Goal: Use online tool/utility: Utilize a website feature to perform a specific function

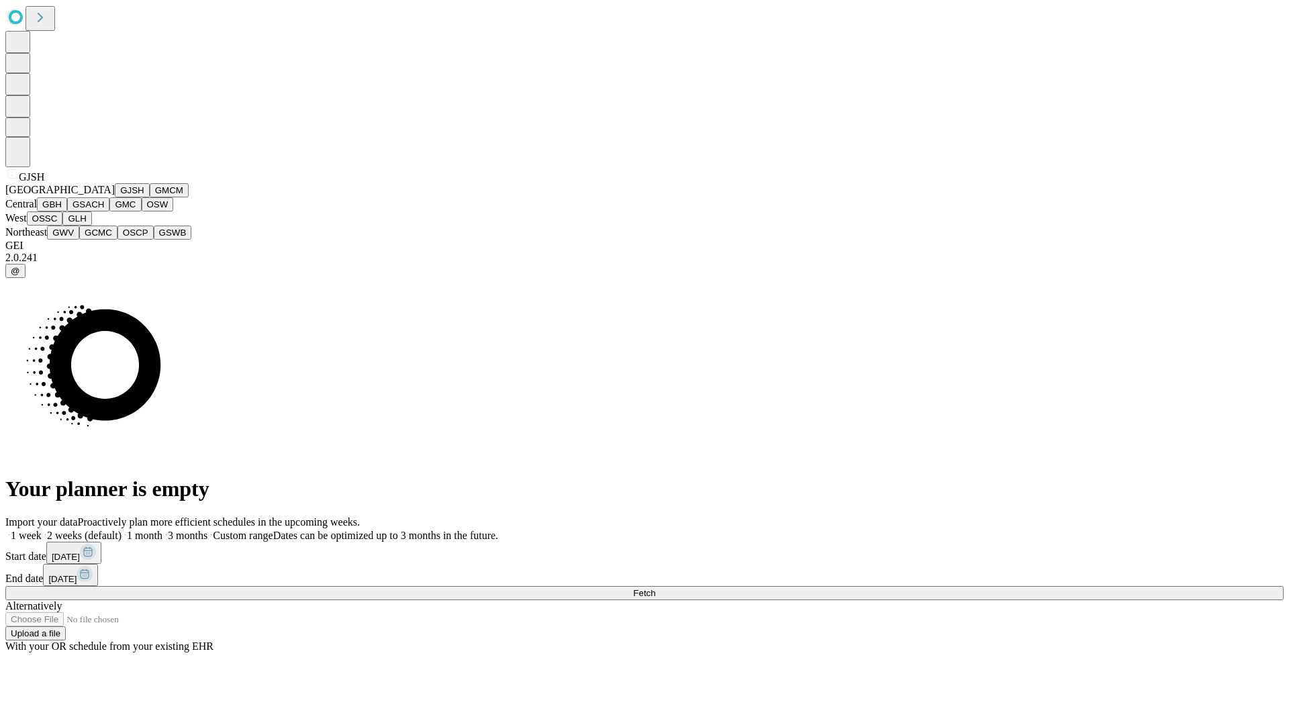
click at [115, 197] on button "GJSH" at bounding box center [132, 190] width 35 height 14
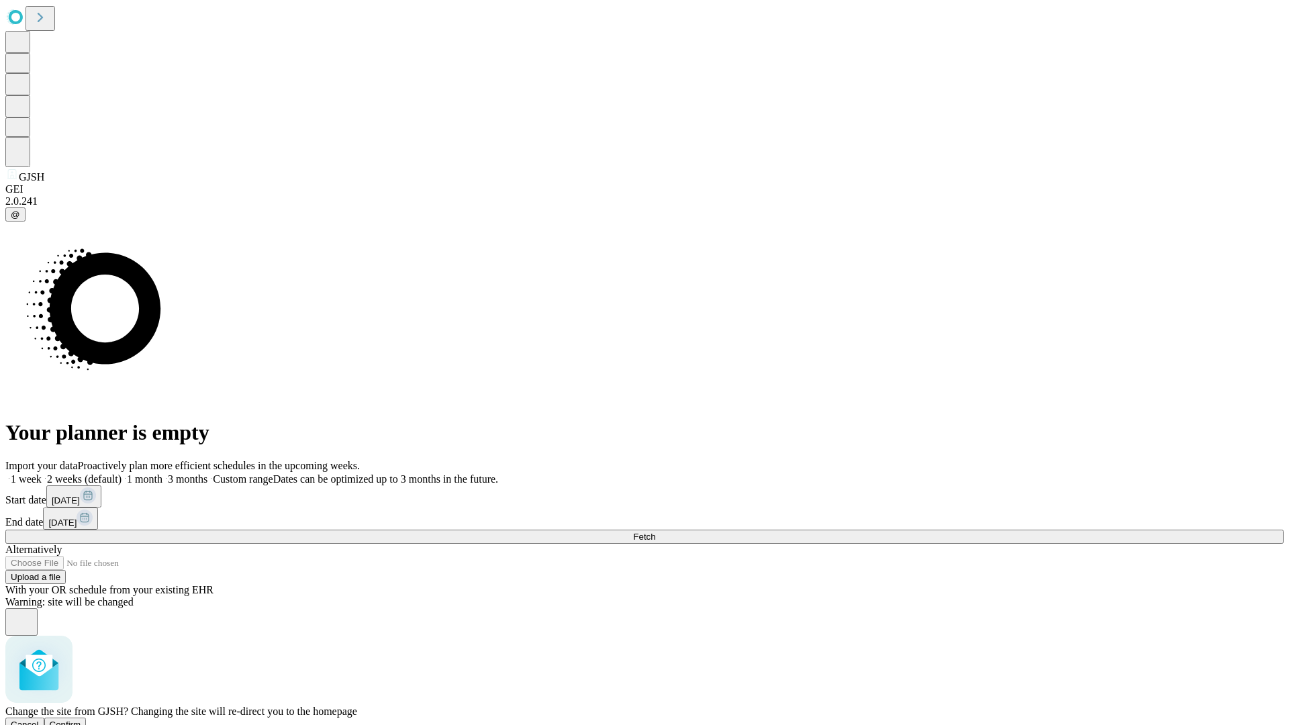
click at [81, 720] on span "Confirm" at bounding box center [66, 725] width 32 height 10
click at [42, 473] on label "1 week" at bounding box center [23, 478] width 36 height 11
click at [655, 532] on span "Fetch" at bounding box center [644, 537] width 22 height 10
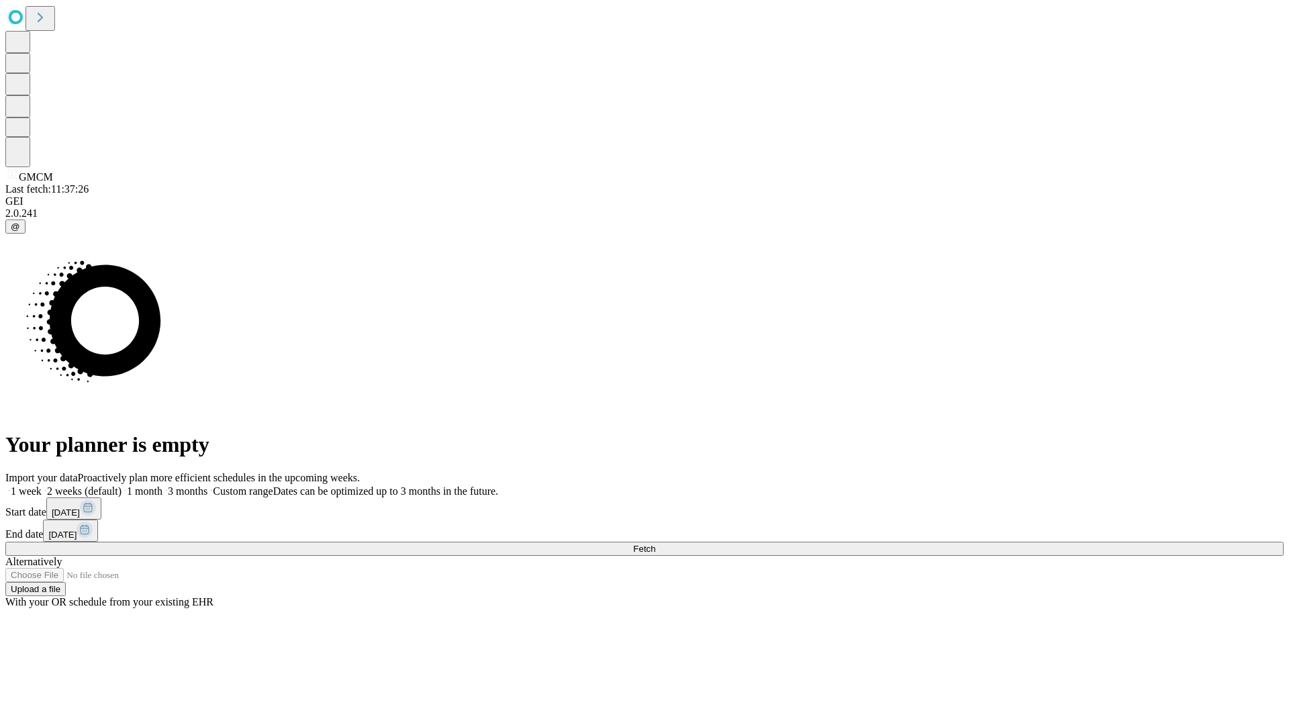
click at [42, 485] on label "1 week" at bounding box center [23, 490] width 36 height 11
click at [655, 544] on span "Fetch" at bounding box center [644, 549] width 22 height 10
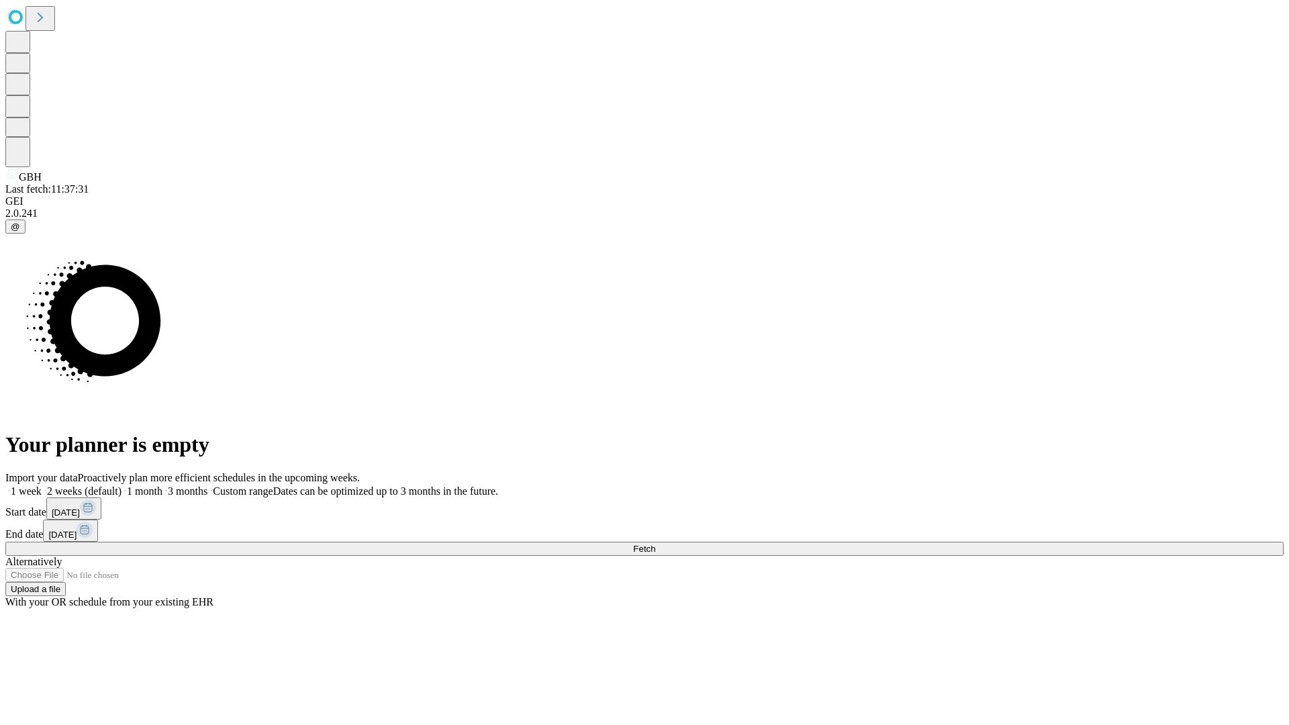
click at [42, 485] on label "1 week" at bounding box center [23, 490] width 36 height 11
click at [655, 544] on span "Fetch" at bounding box center [644, 549] width 22 height 10
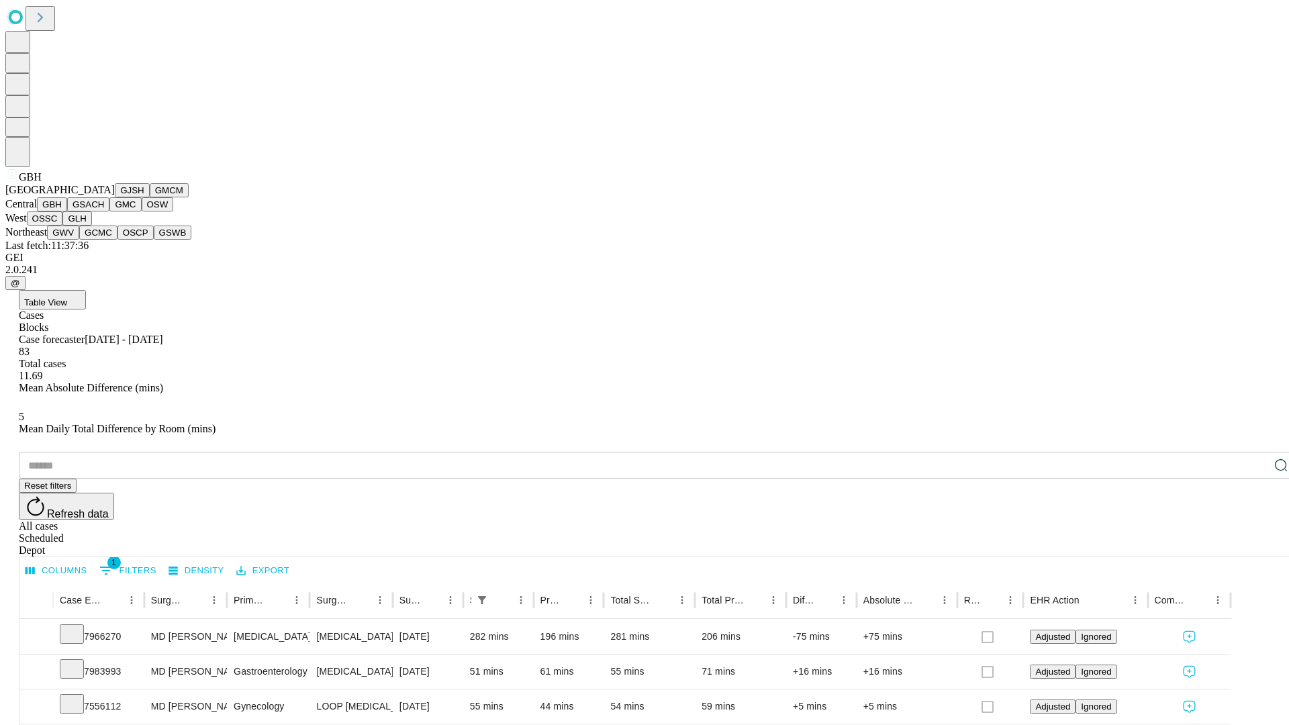
click at [104, 211] on button "GSACH" at bounding box center [88, 204] width 42 height 14
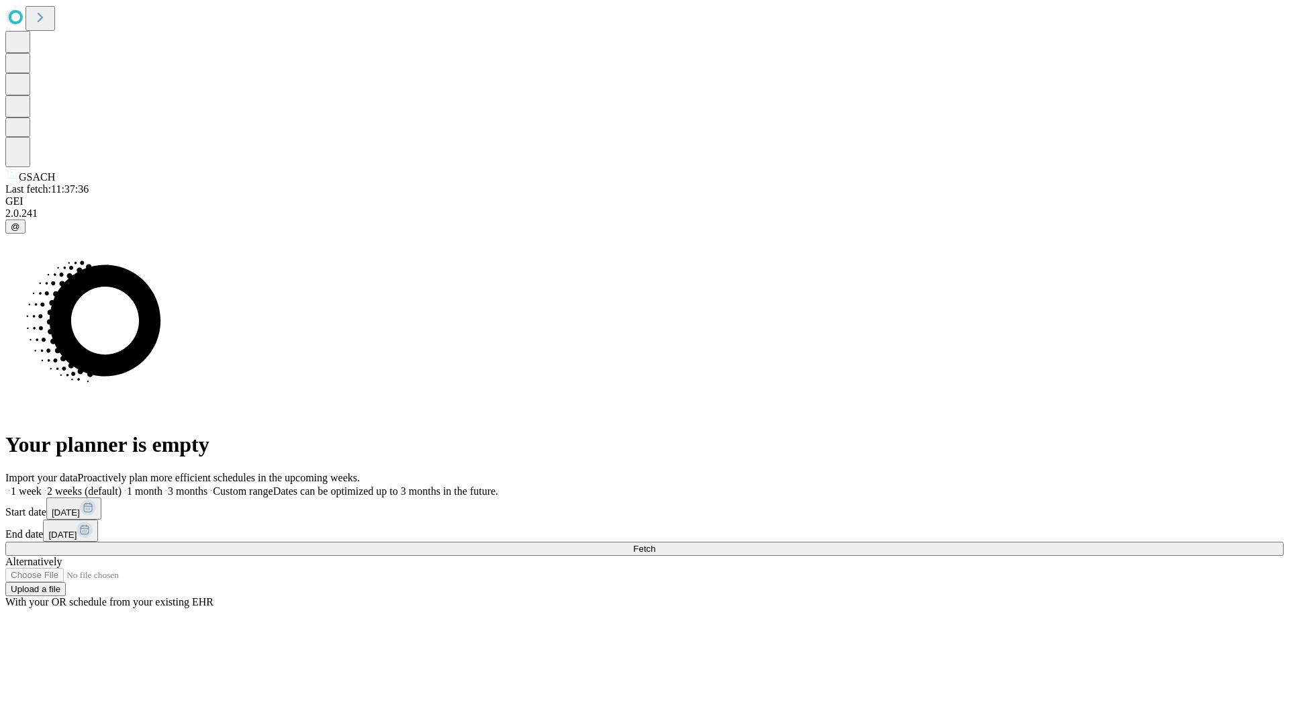
click at [42, 485] on label "1 week" at bounding box center [23, 490] width 36 height 11
click at [655, 544] on span "Fetch" at bounding box center [644, 549] width 22 height 10
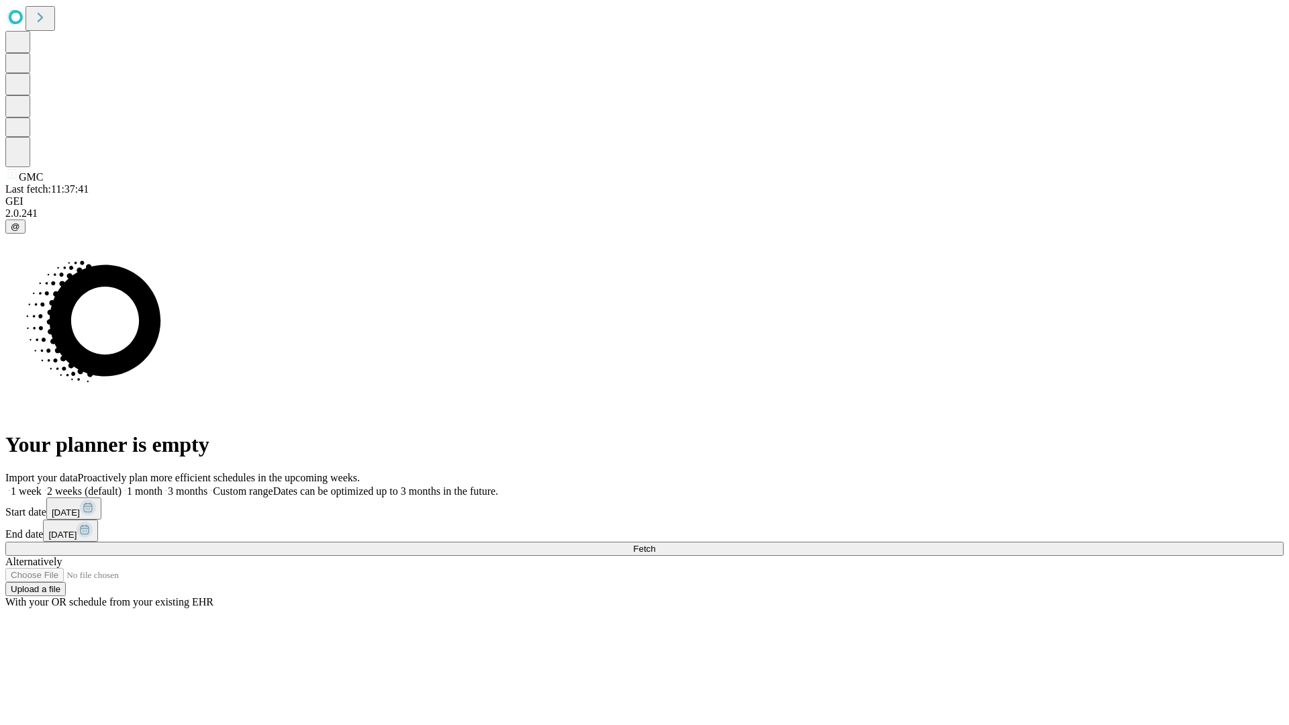
click at [42, 485] on label "1 week" at bounding box center [23, 490] width 36 height 11
click at [655, 544] on span "Fetch" at bounding box center [644, 549] width 22 height 10
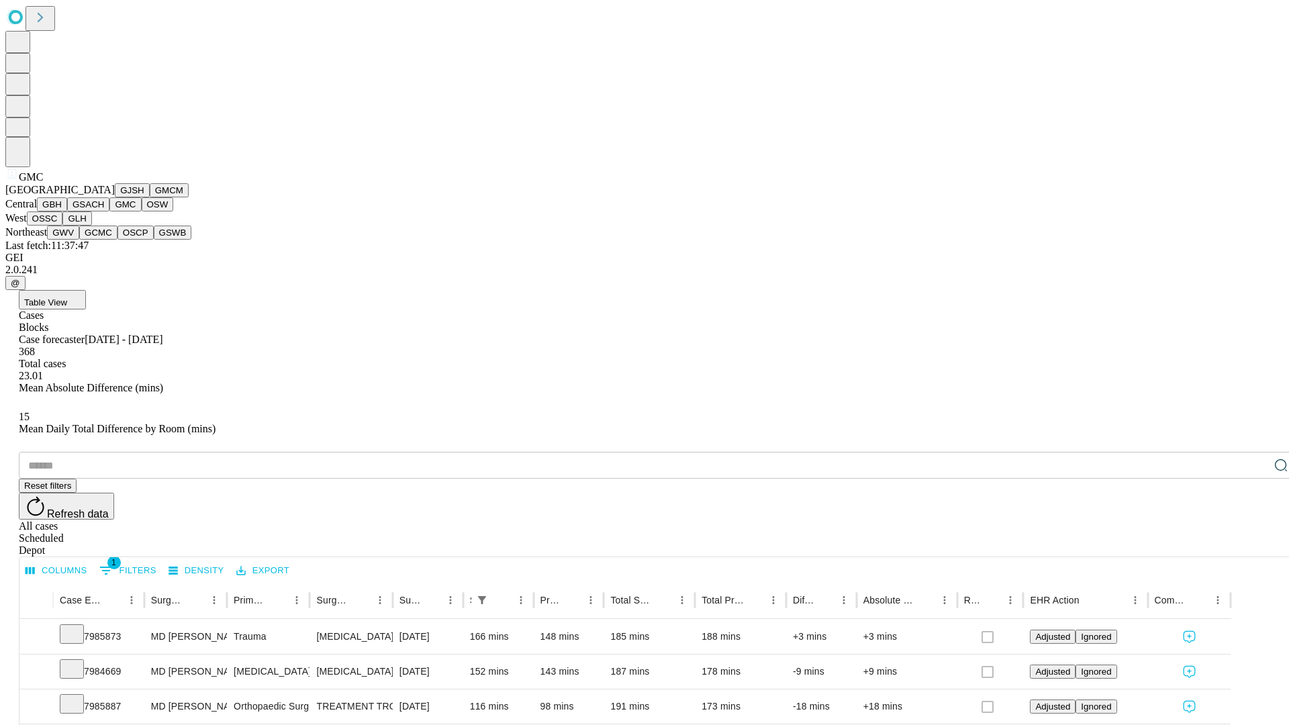
click at [142, 211] on button "OSW" at bounding box center [158, 204] width 32 height 14
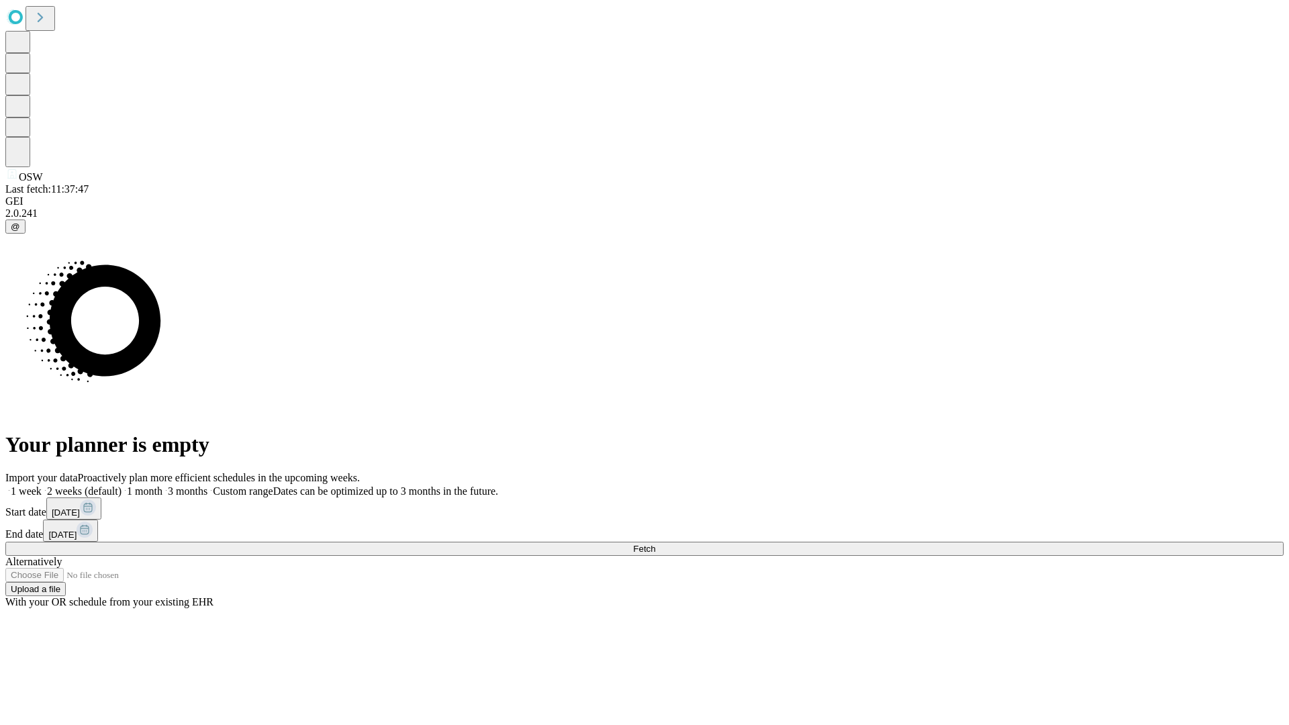
click at [42, 485] on label "1 week" at bounding box center [23, 490] width 36 height 11
click at [655, 544] on span "Fetch" at bounding box center [644, 549] width 22 height 10
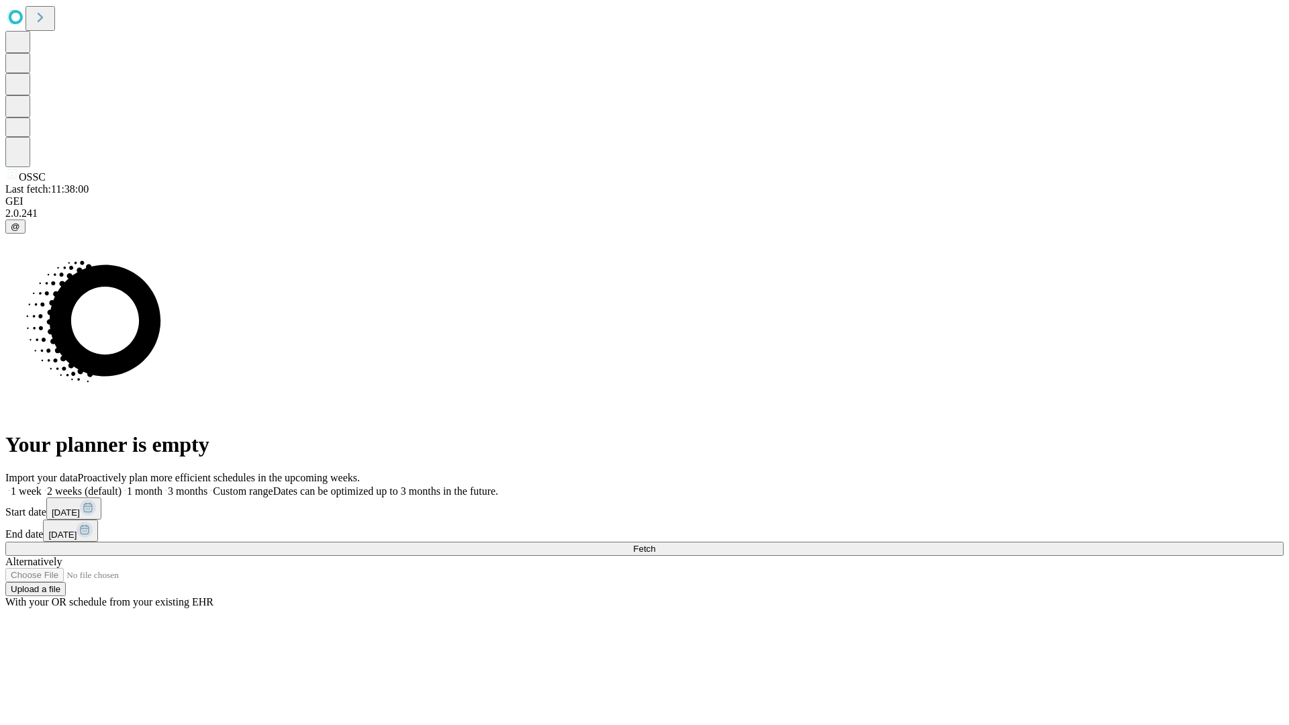
click at [42, 485] on label "1 week" at bounding box center [23, 490] width 36 height 11
click at [655, 544] on span "Fetch" at bounding box center [644, 549] width 22 height 10
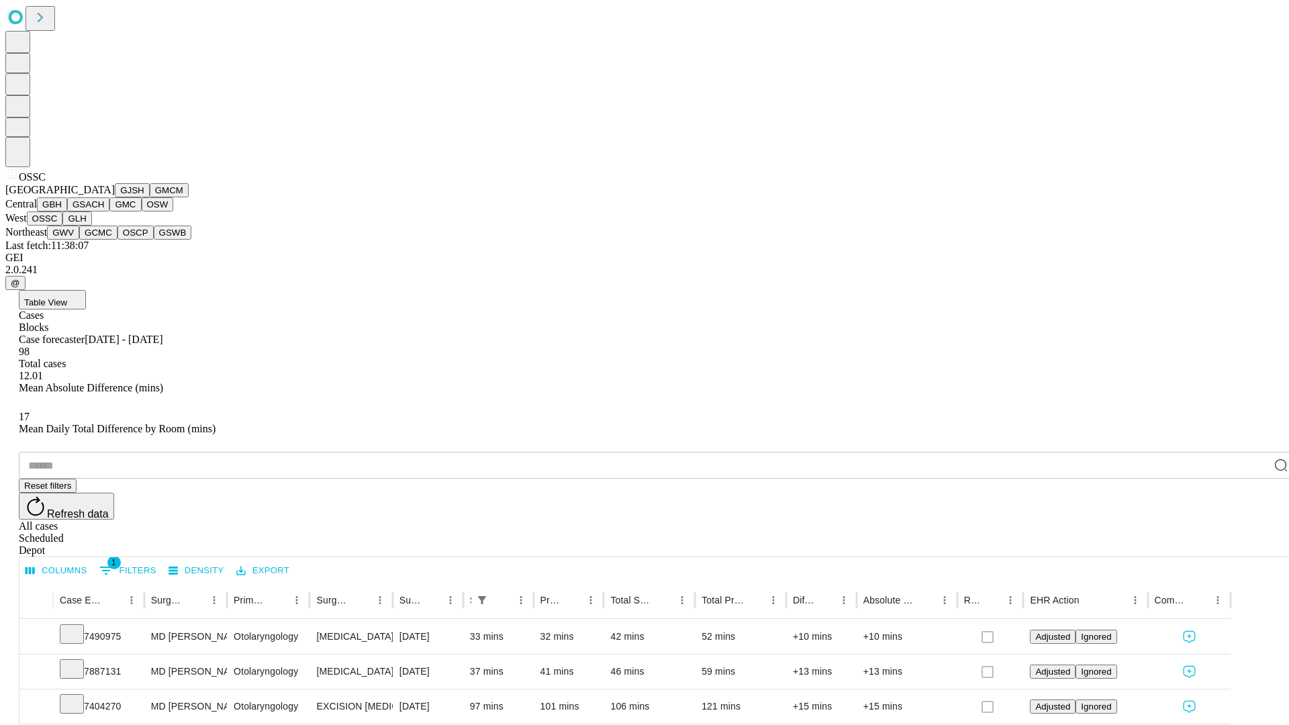
click at [91, 226] on button "GLH" at bounding box center [76, 218] width 29 height 14
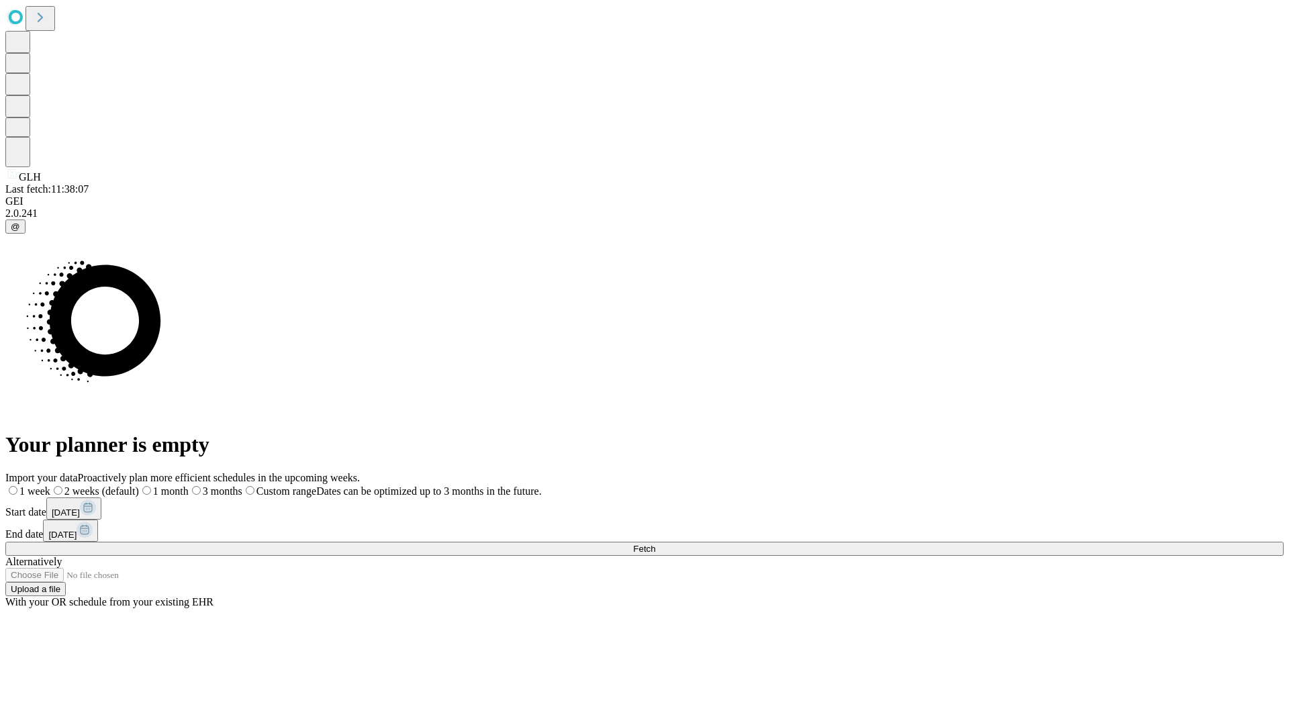
click at [50, 485] on label "1 week" at bounding box center [27, 490] width 45 height 11
click at [655, 544] on span "Fetch" at bounding box center [644, 549] width 22 height 10
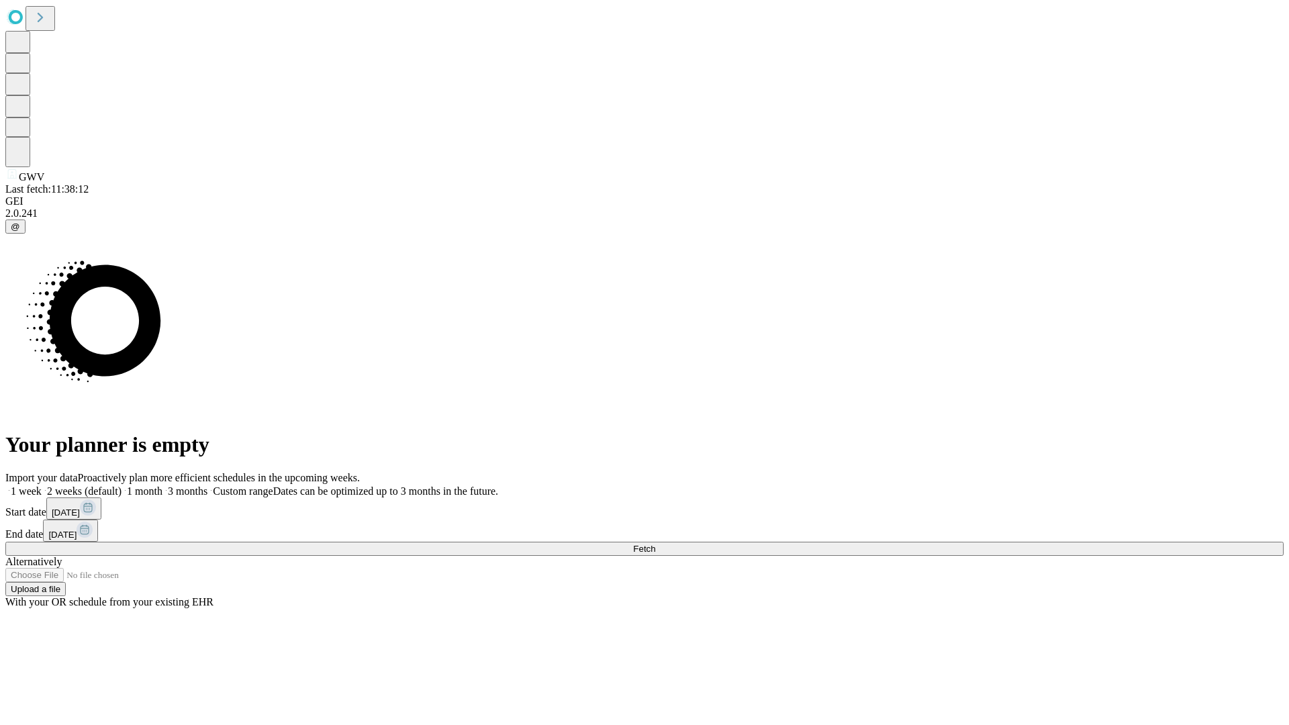
click at [42, 485] on label "1 week" at bounding box center [23, 490] width 36 height 11
click at [655, 544] on span "Fetch" at bounding box center [644, 549] width 22 height 10
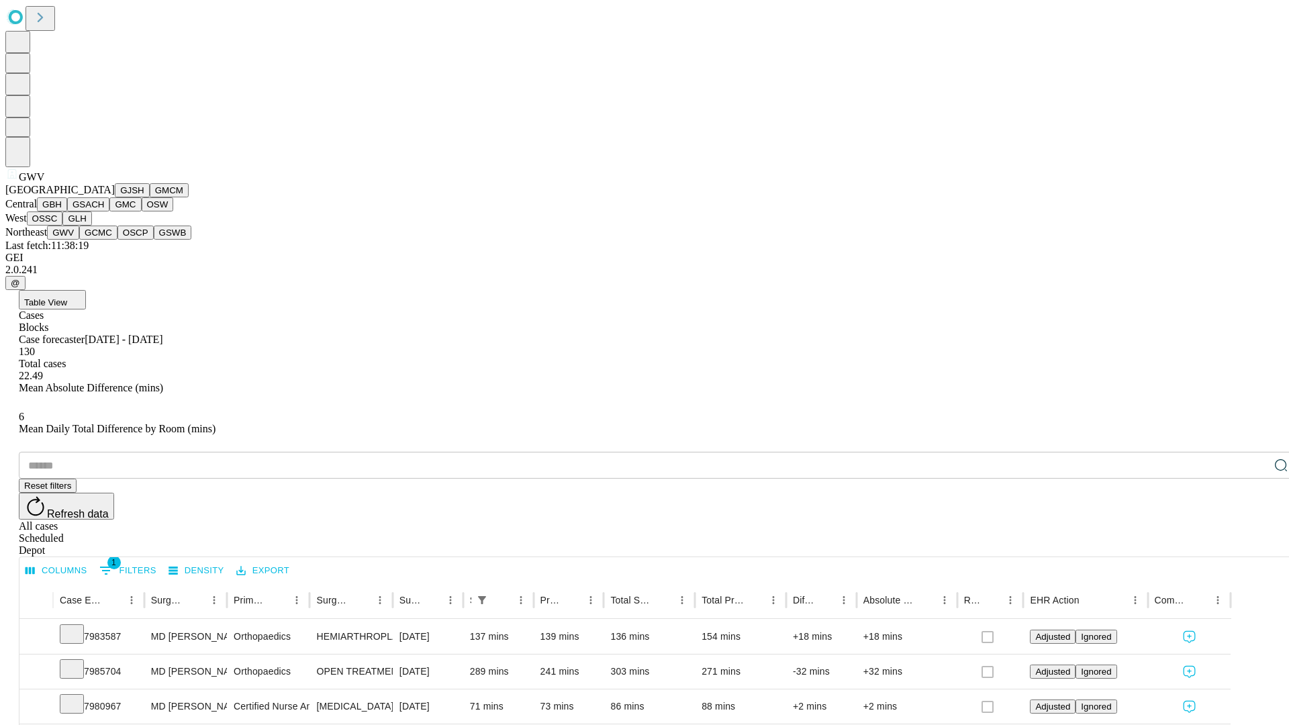
click at [104, 240] on button "GCMC" at bounding box center [98, 233] width 38 height 14
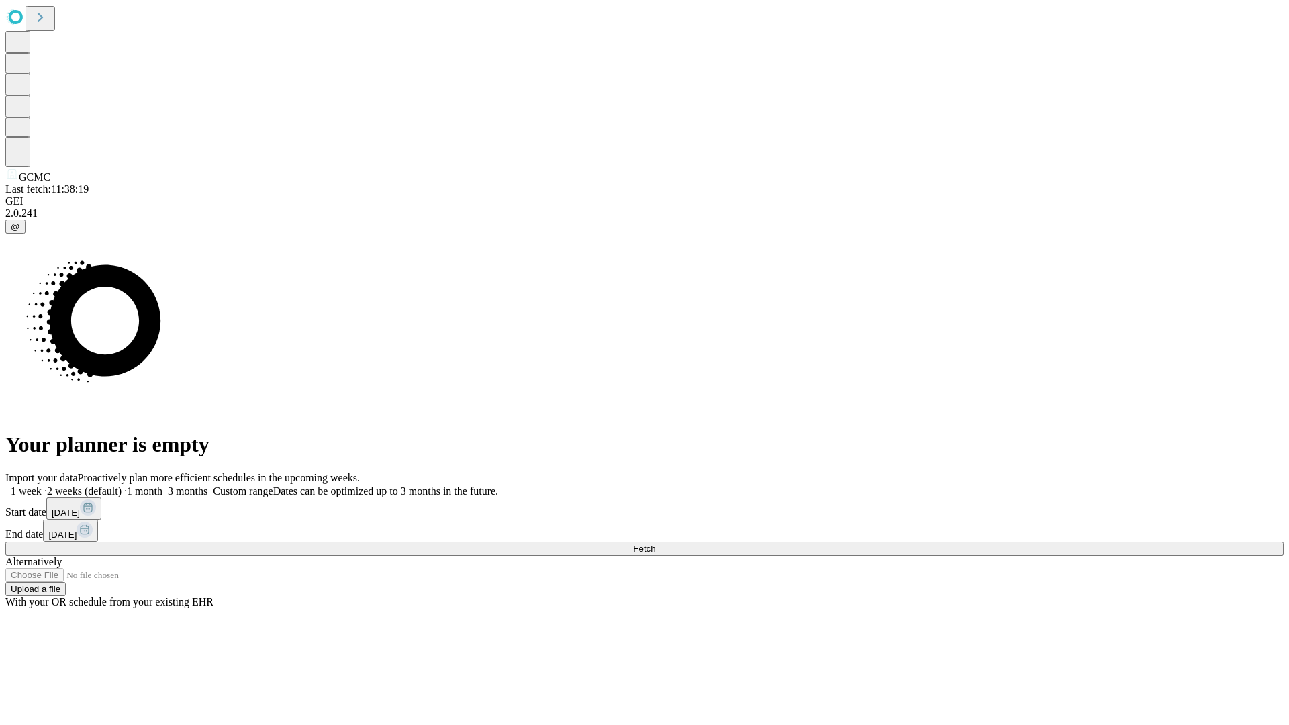
click at [42, 485] on label "1 week" at bounding box center [23, 490] width 36 height 11
click at [655, 544] on span "Fetch" at bounding box center [644, 549] width 22 height 10
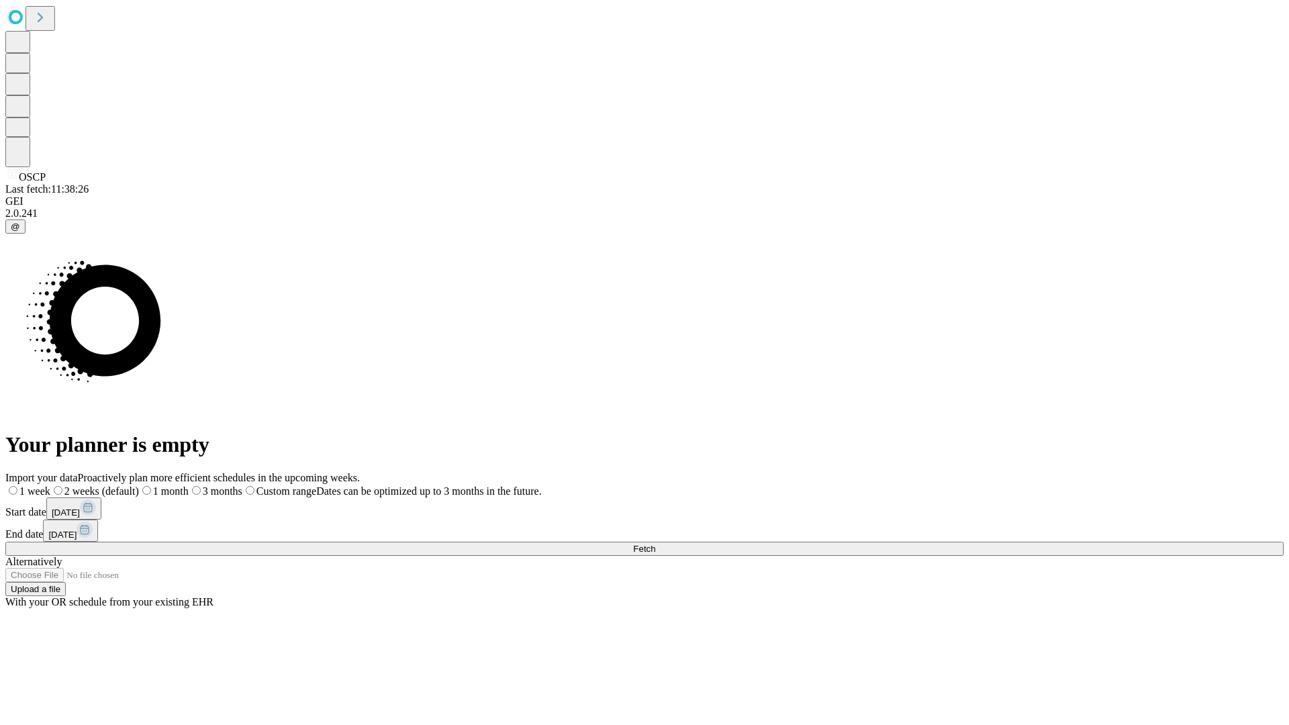
click at [50, 485] on label "1 week" at bounding box center [27, 490] width 45 height 11
click at [655, 544] on span "Fetch" at bounding box center [644, 549] width 22 height 10
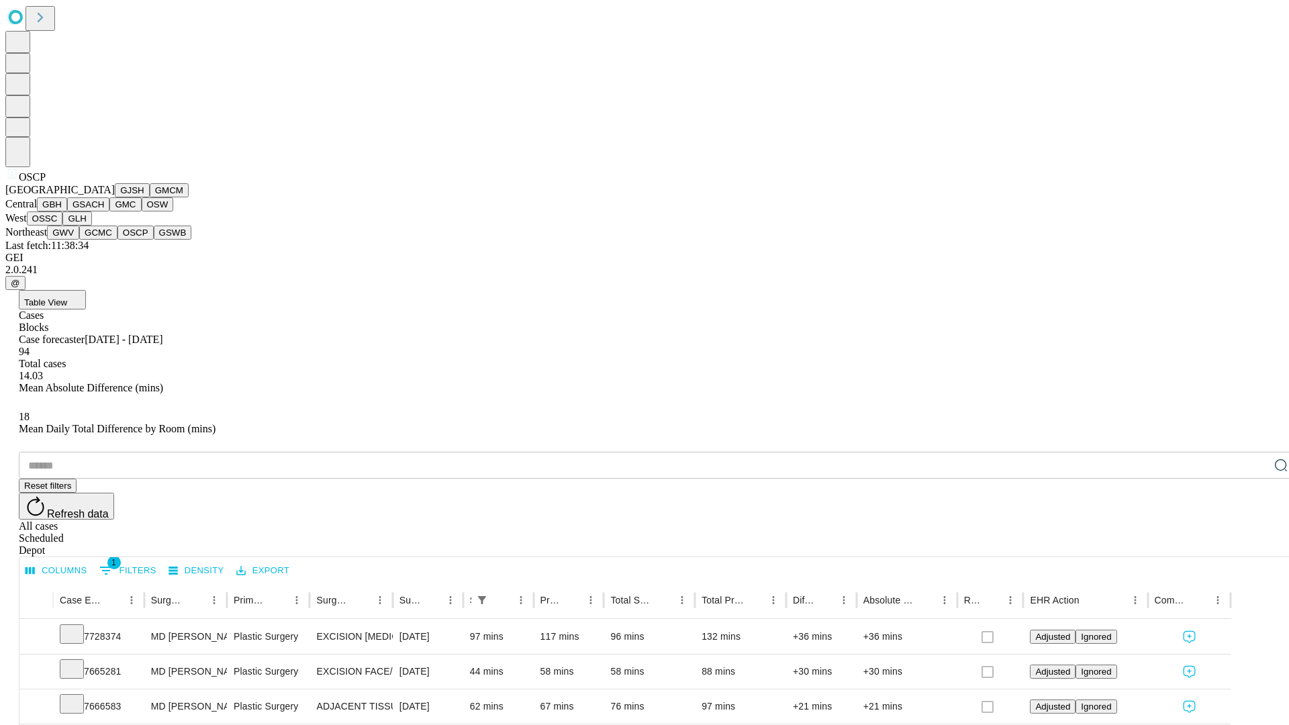
click at [154, 240] on button "GSWB" at bounding box center [173, 233] width 38 height 14
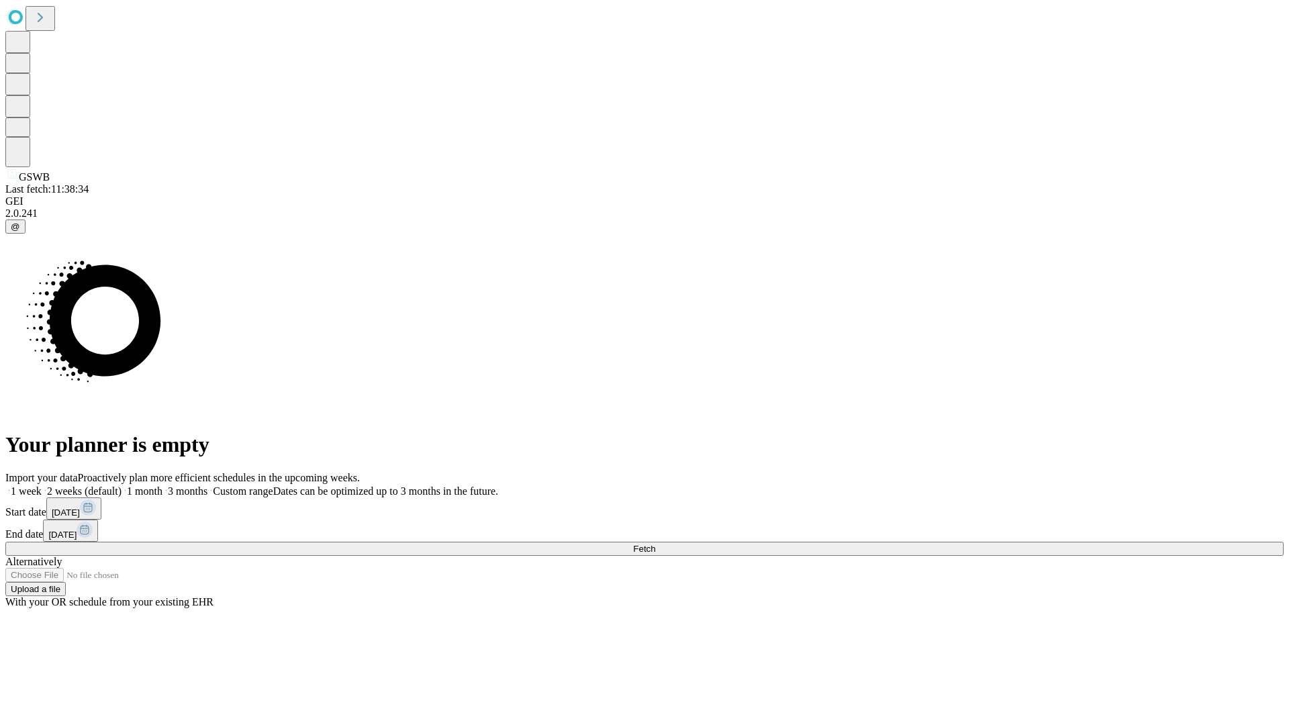
click at [42, 485] on label "1 week" at bounding box center [23, 490] width 36 height 11
click at [655, 544] on span "Fetch" at bounding box center [644, 549] width 22 height 10
